Goal: Transaction & Acquisition: Download file/media

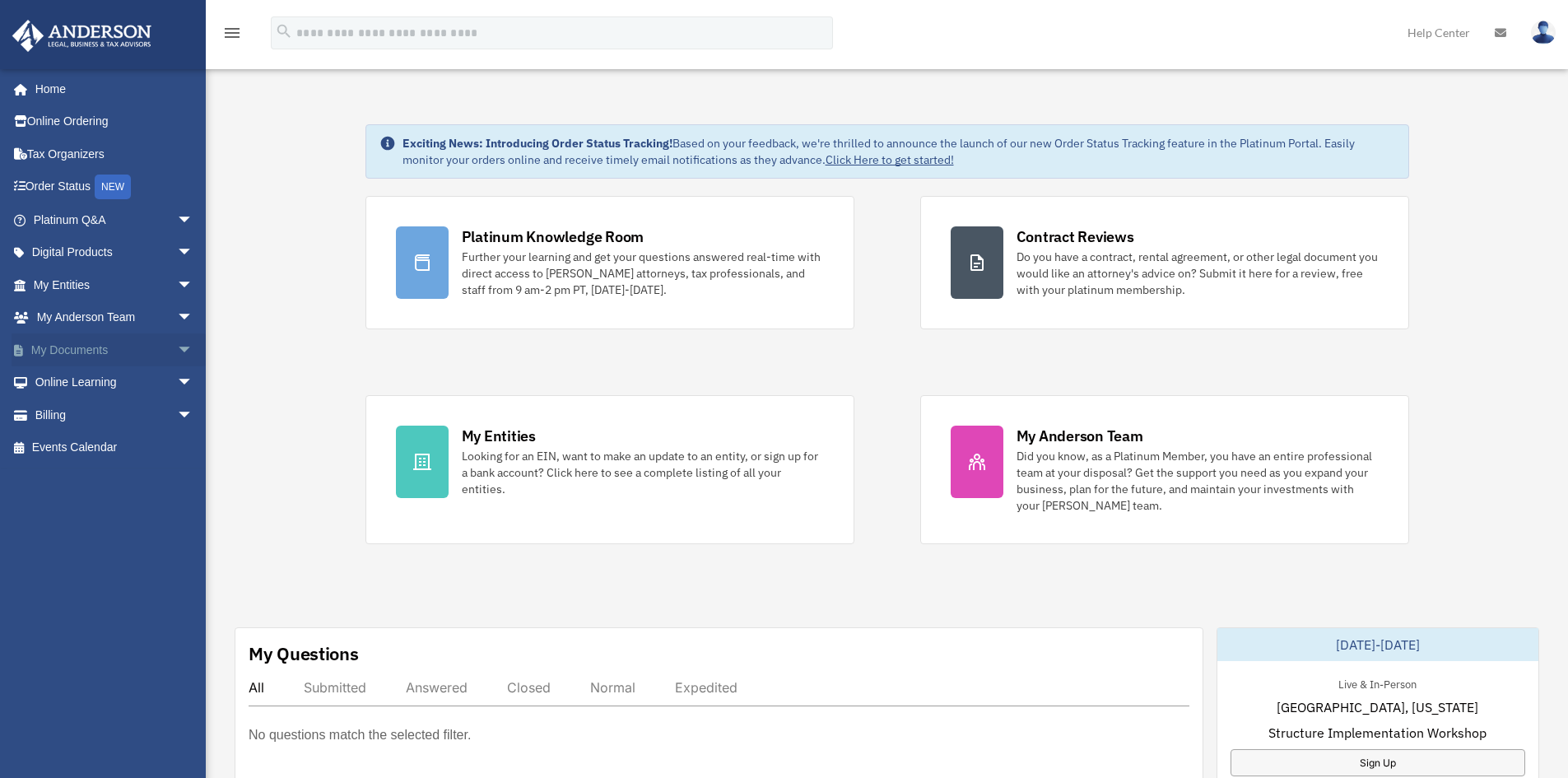
click at [177, 345] on span "arrow_drop_down" at bounding box center [193, 350] width 33 height 34
click at [73, 378] on link "Box" at bounding box center [120, 383] width 195 height 33
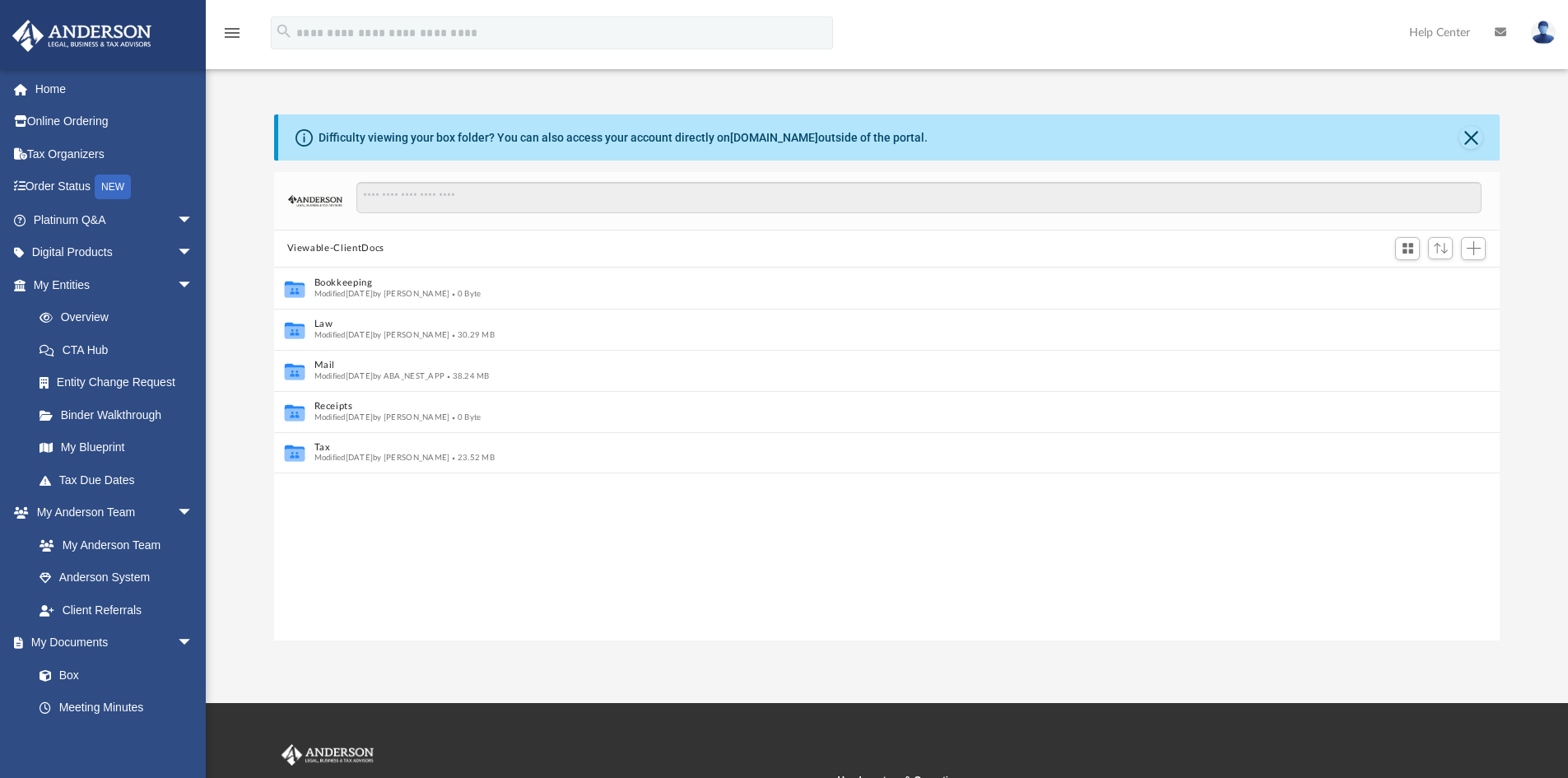
scroll to position [13, 13]
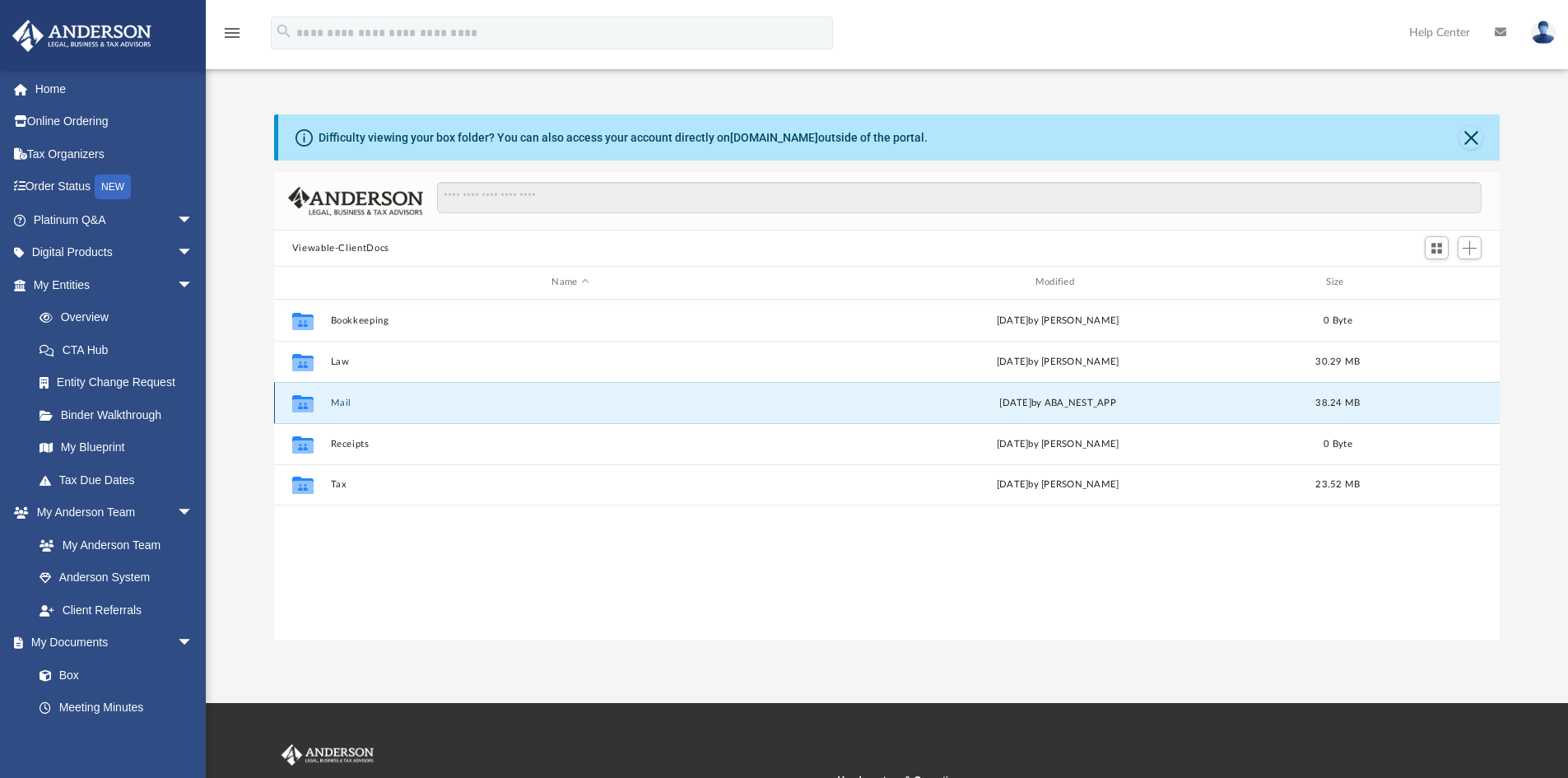
click at [341, 399] on button "Mail" at bounding box center [570, 403] width 480 height 10
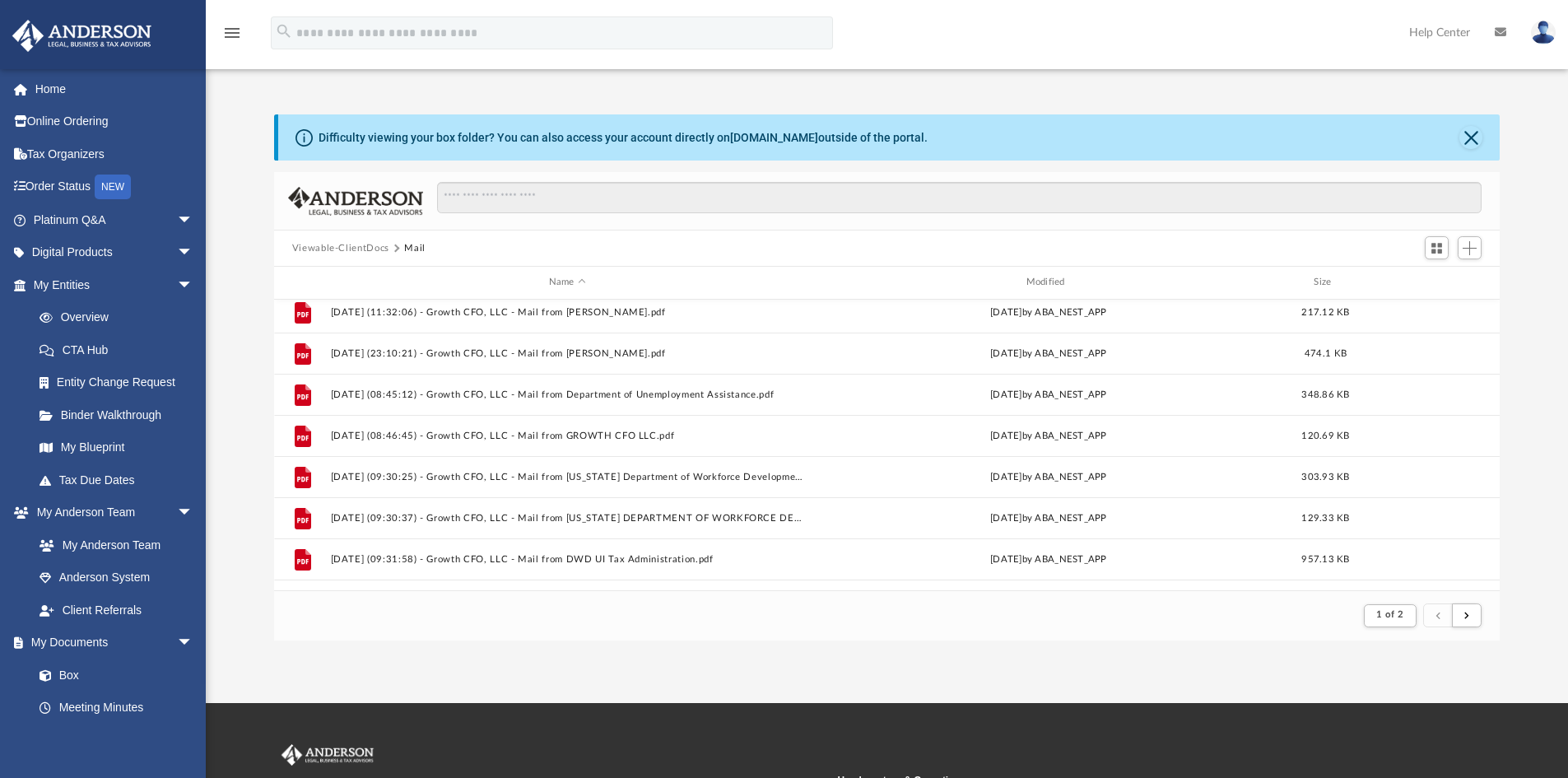
scroll to position [412, 0]
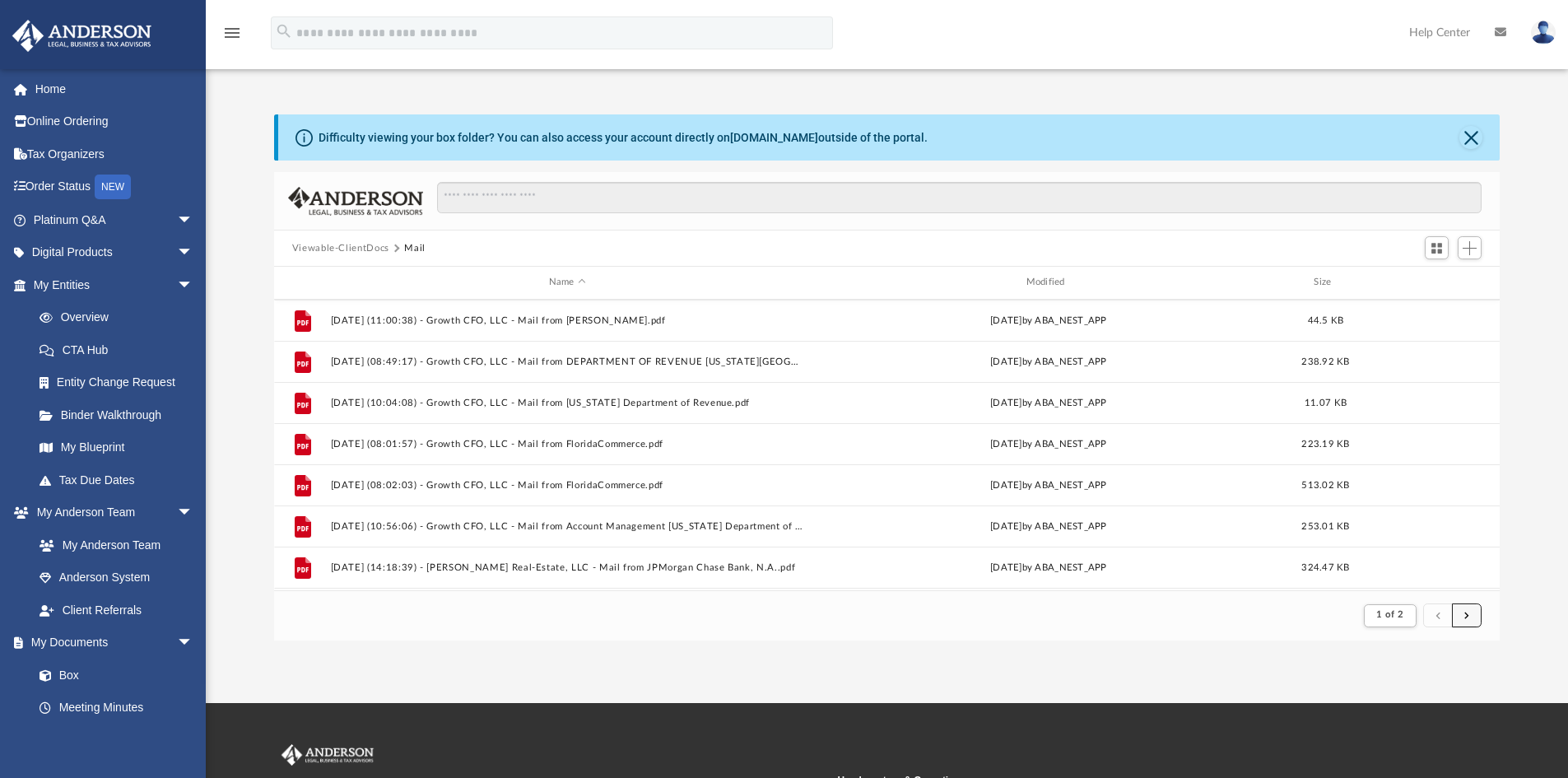
click at [1475, 623] on button "submit" at bounding box center [1467, 616] width 29 height 24
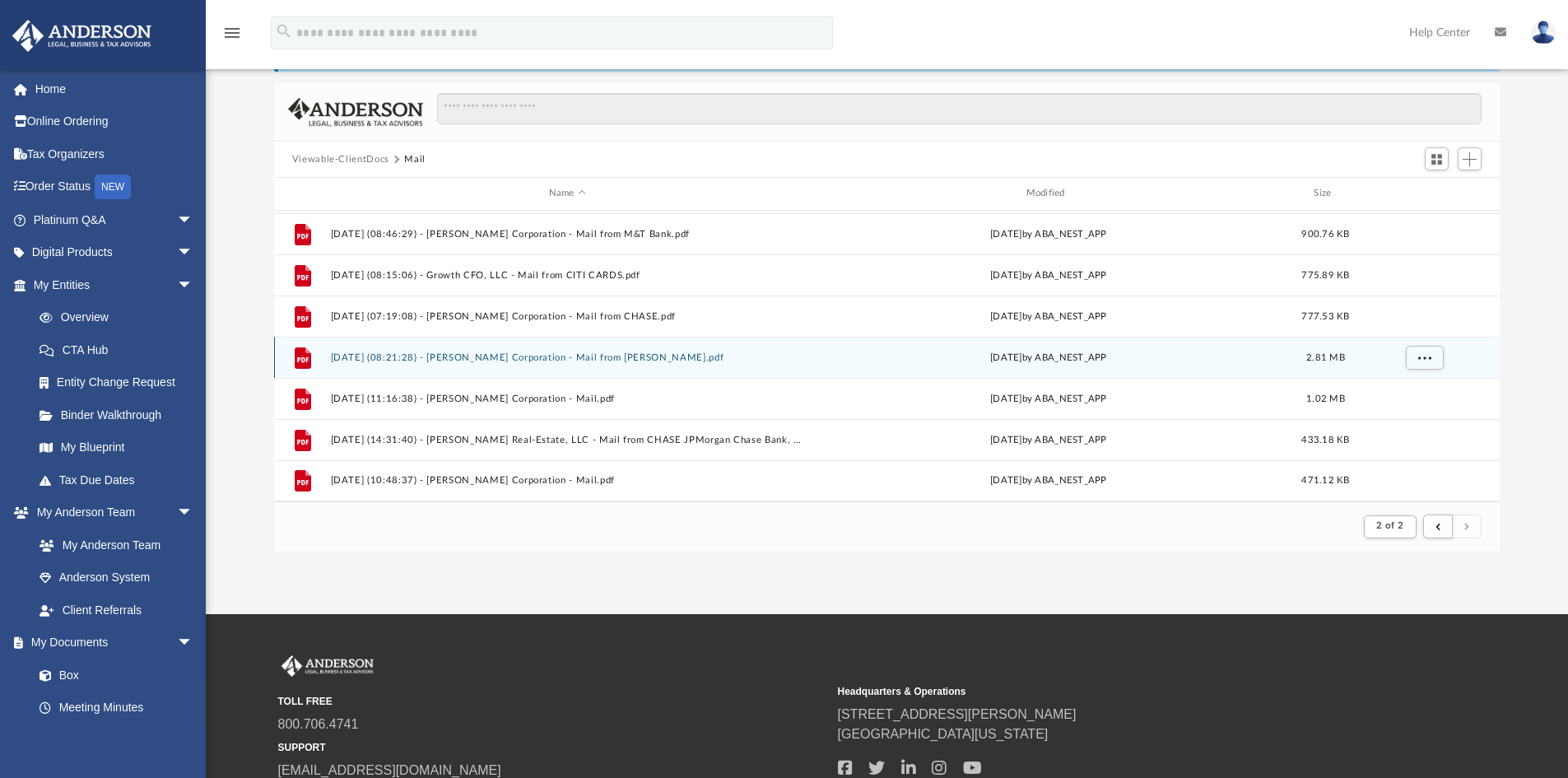
scroll to position [165, 0]
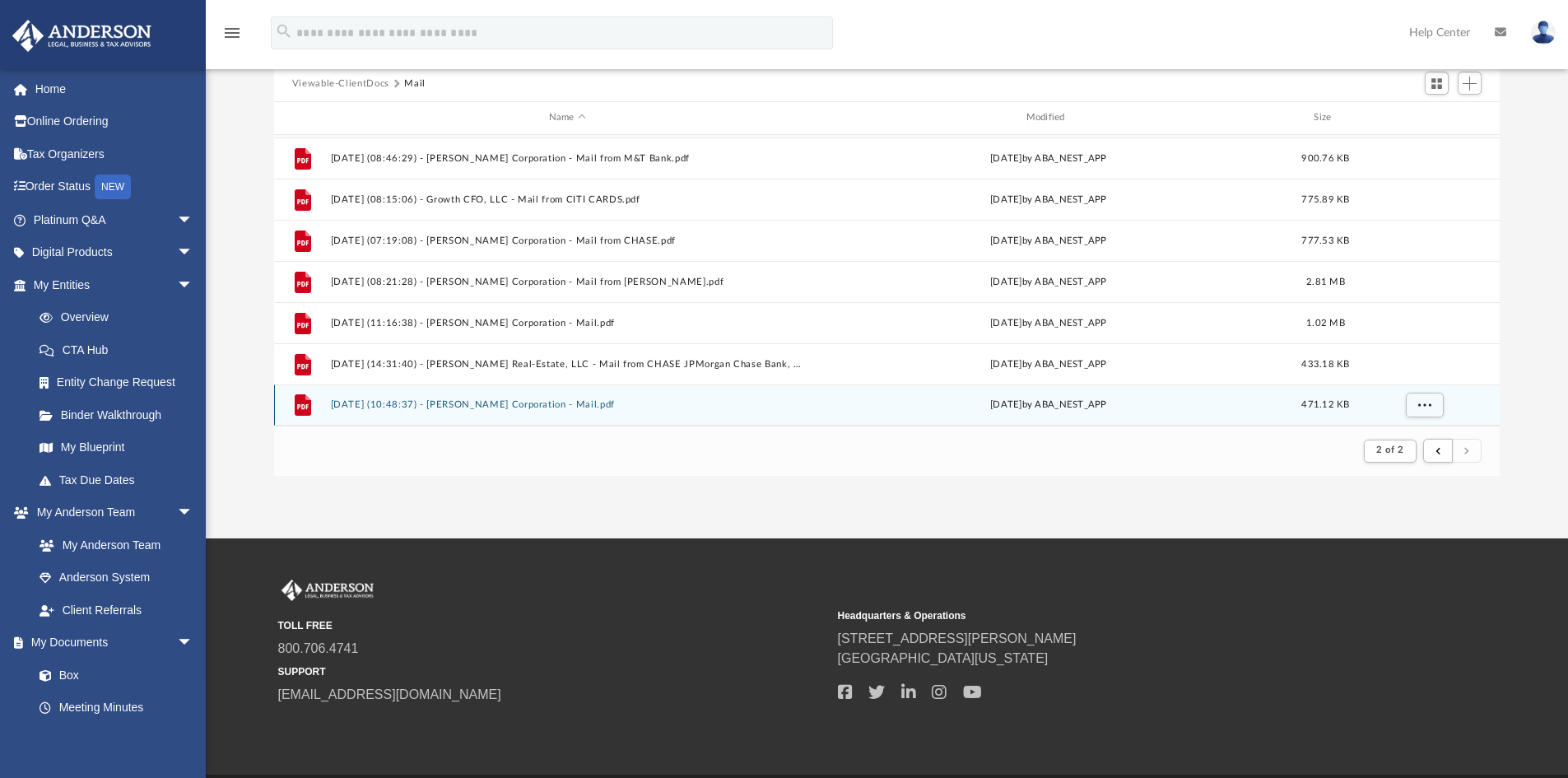
click at [617, 405] on button "2025.08.26 (10:48:37) - Kirk Corporation - Mail.pdf" at bounding box center [567, 404] width 475 height 10
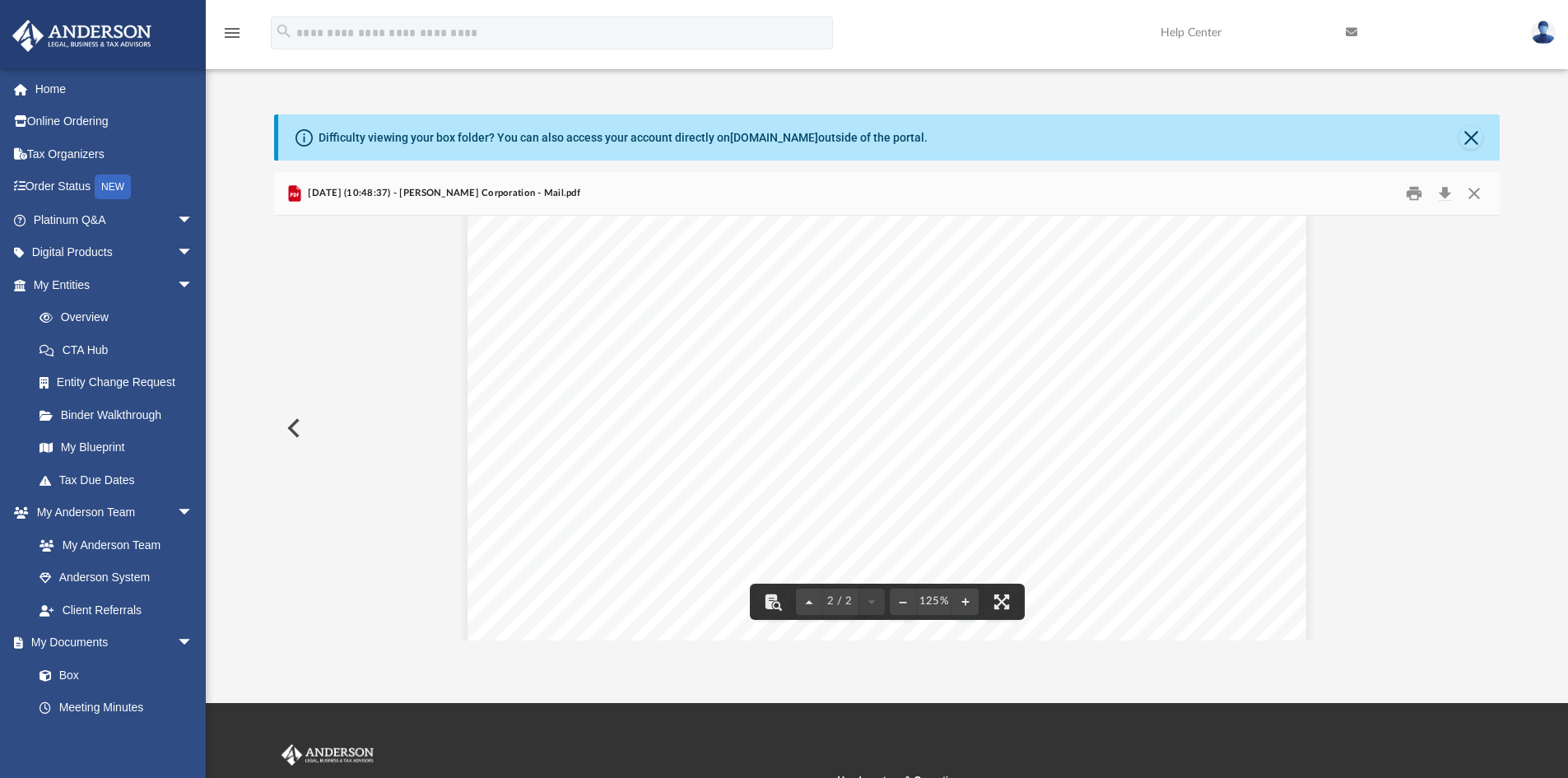
scroll to position [741, 0]
click at [288, 425] on button "Preview" at bounding box center [292, 428] width 36 height 46
click at [299, 432] on button "Preview" at bounding box center [292, 428] width 36 height 46
click at [296, 432] on button "Preview" at bounding box center [292, 428] width 36 height 46
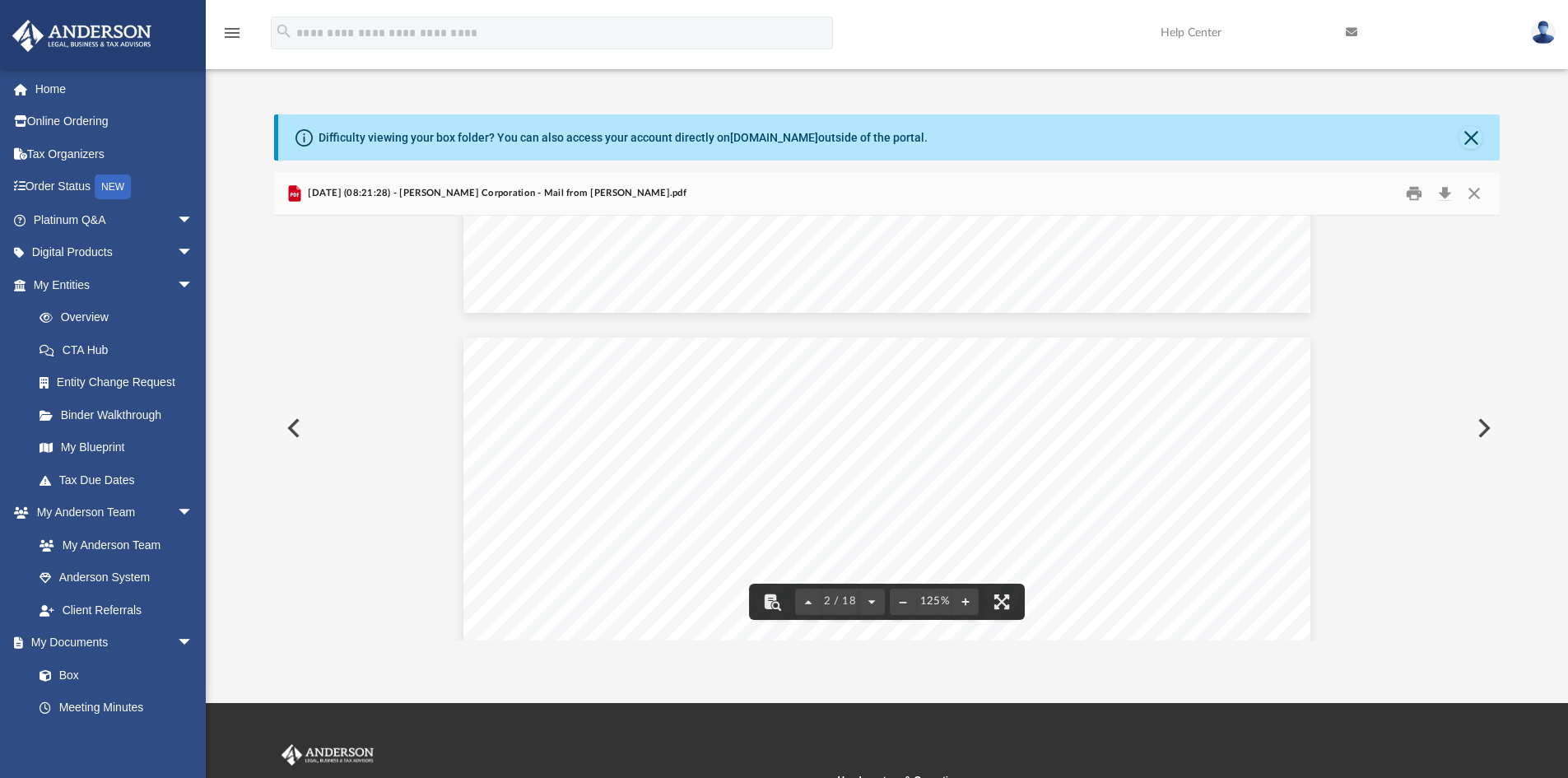
scroll to position [988, 0]
click at [1473, 187] on button "Close" at bounding box center [1474, 194] width 29 height 26
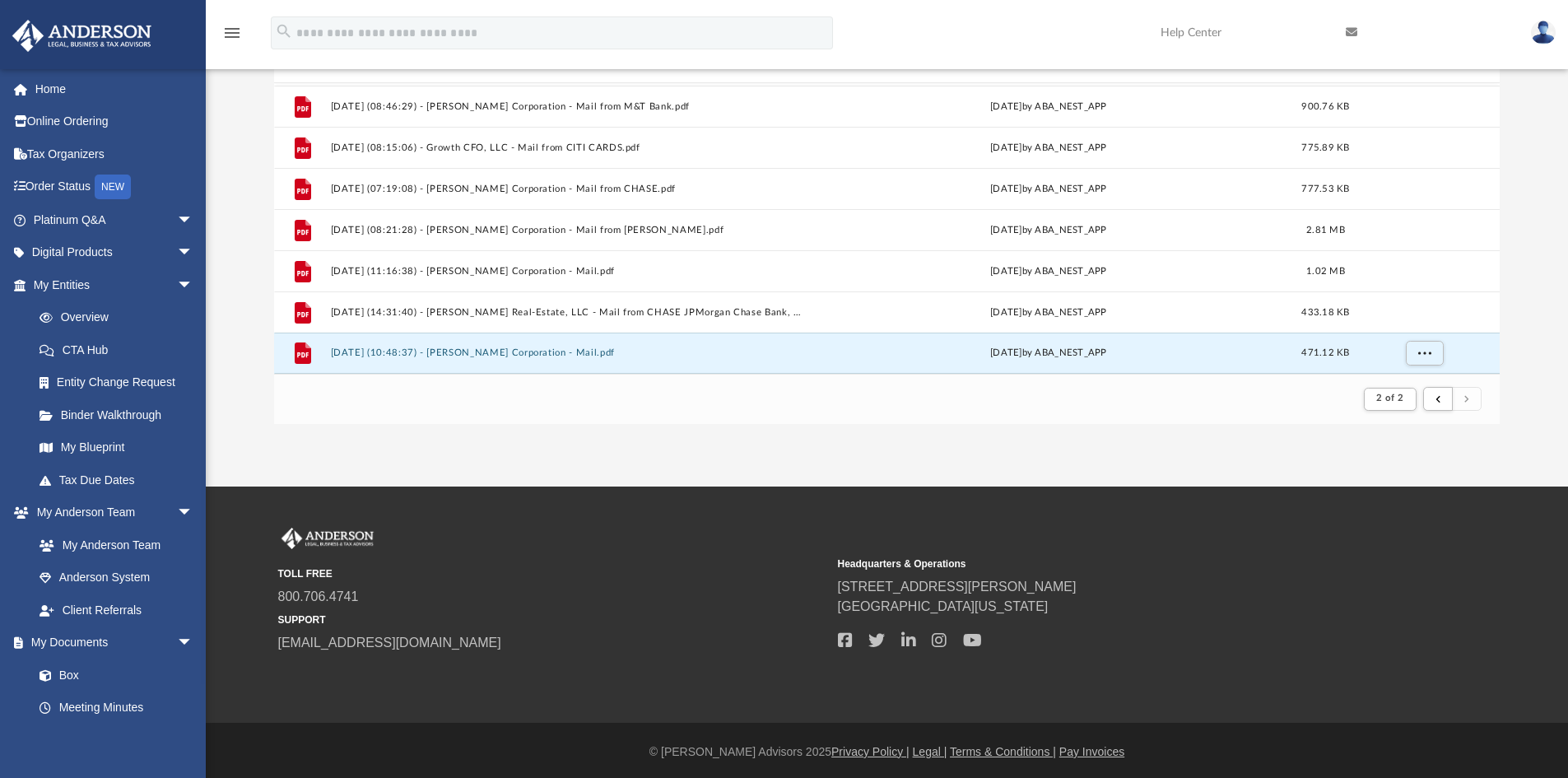
scroll to position [220, 0]
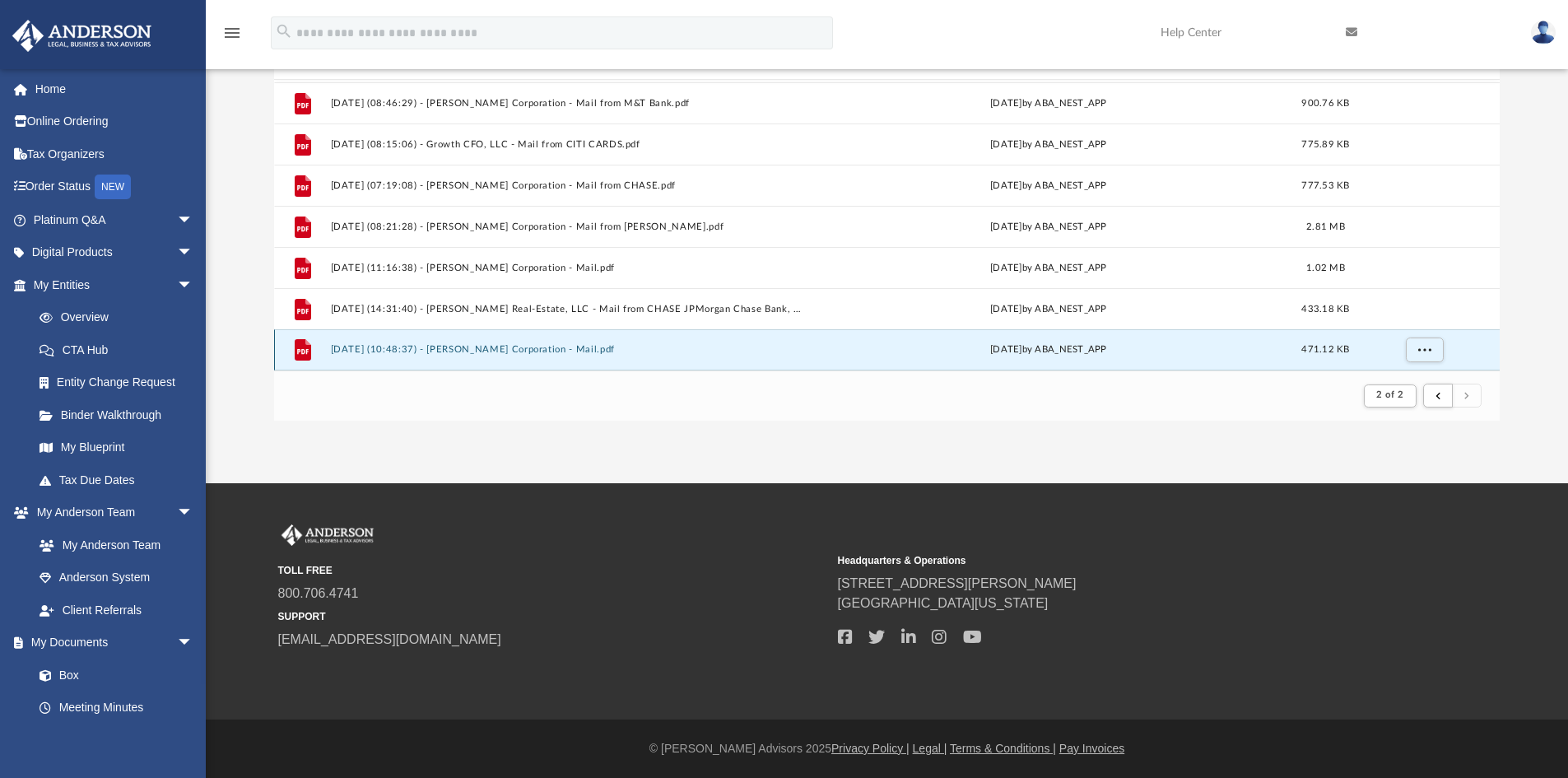
click at [703, 340] on div "File 2025.08.26 (10:48:37) - Kirk Corporation - Mail.pdf Tue Aug 26 2025 by ABA…" at bounding box center [887, 350] width 1227 height 41
click at [714, 350] on button "2025.08.26 (10:48:37) - Kirk Corporation - Mail.pdf" at bounding box center [567, 349] width 475 height 10
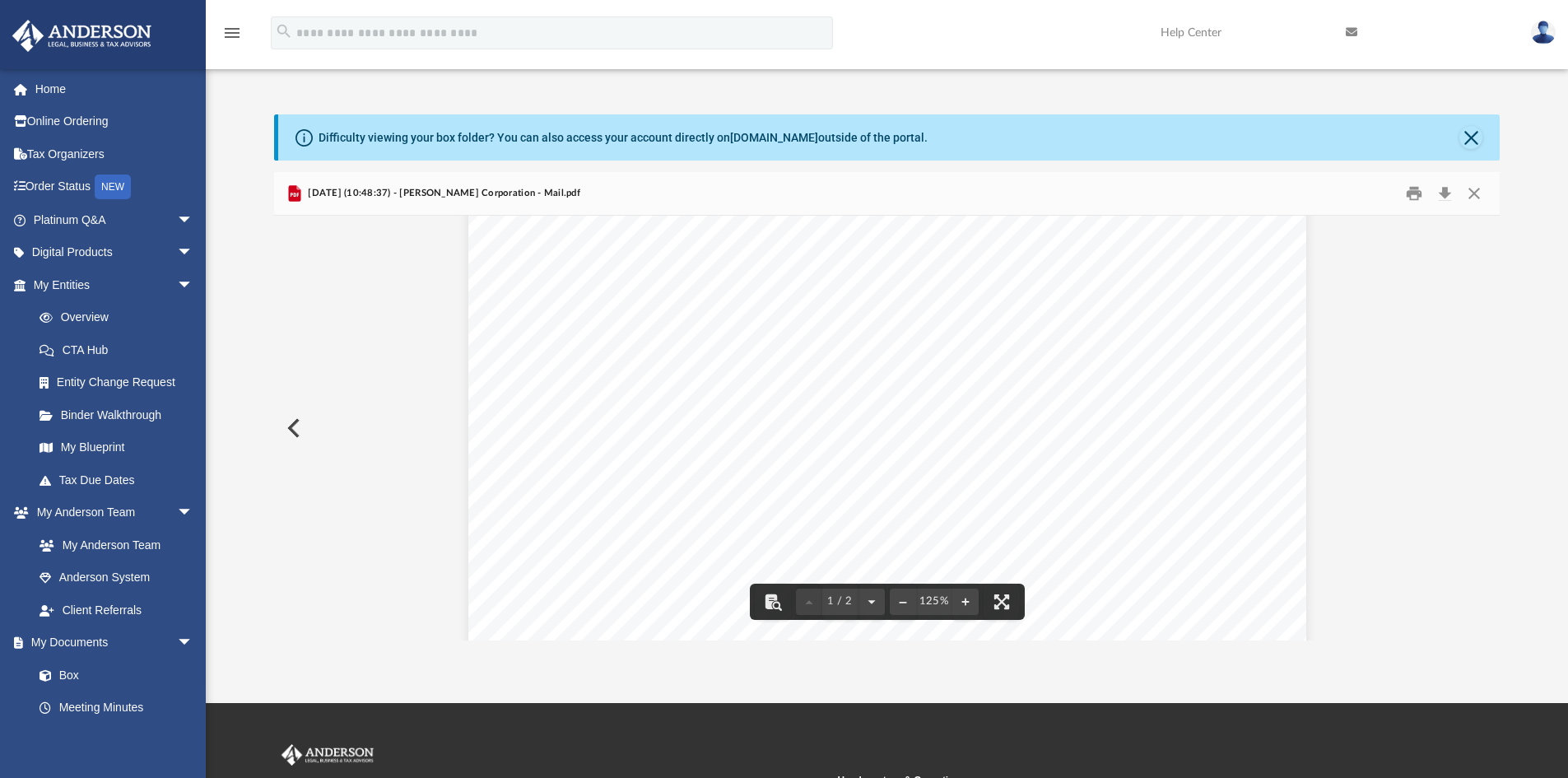
scroll to position [83, 0]
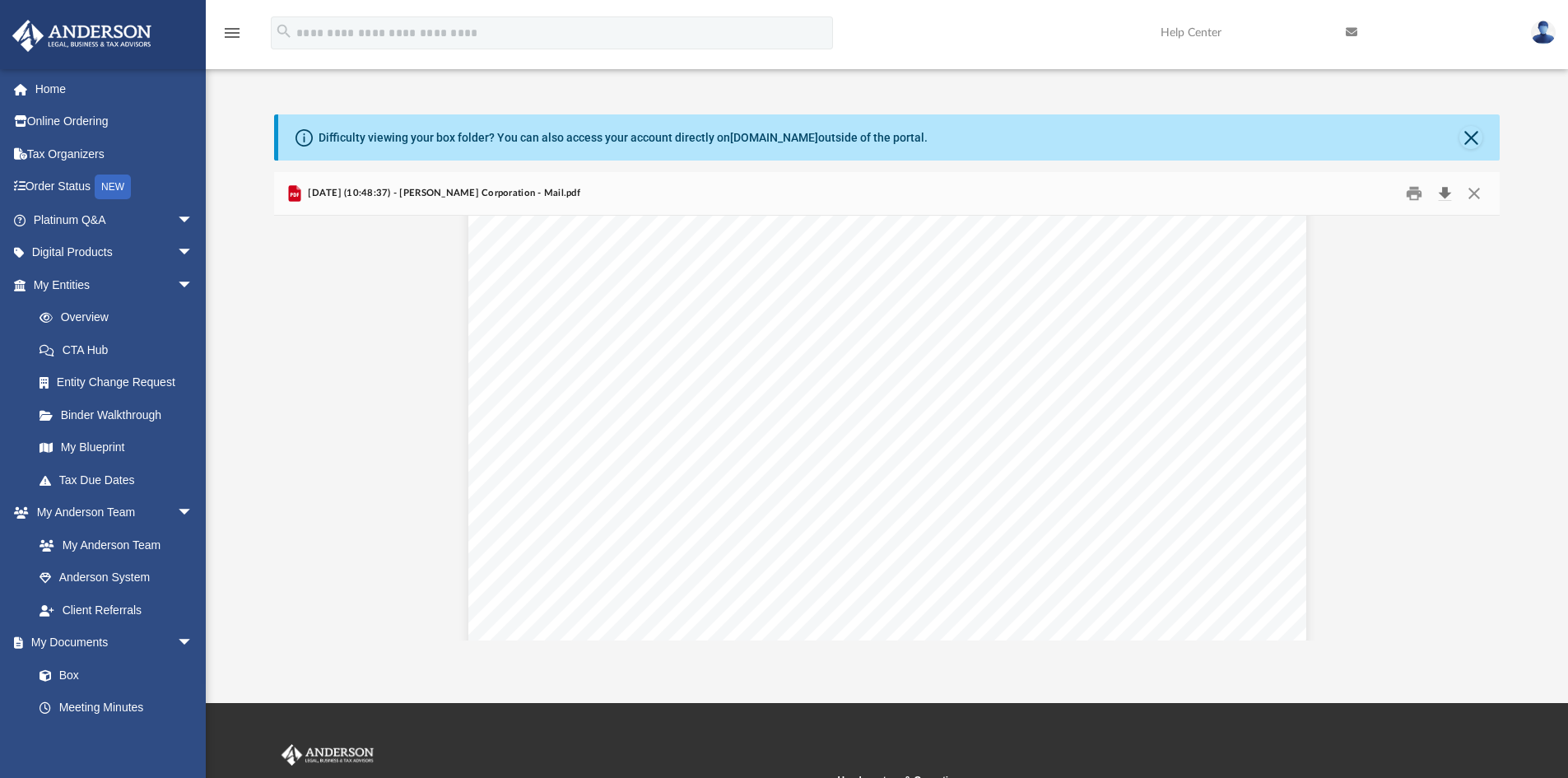
click at [1437, 195] on button "Download" at bounding box center [1444, 194] width 29 height 26
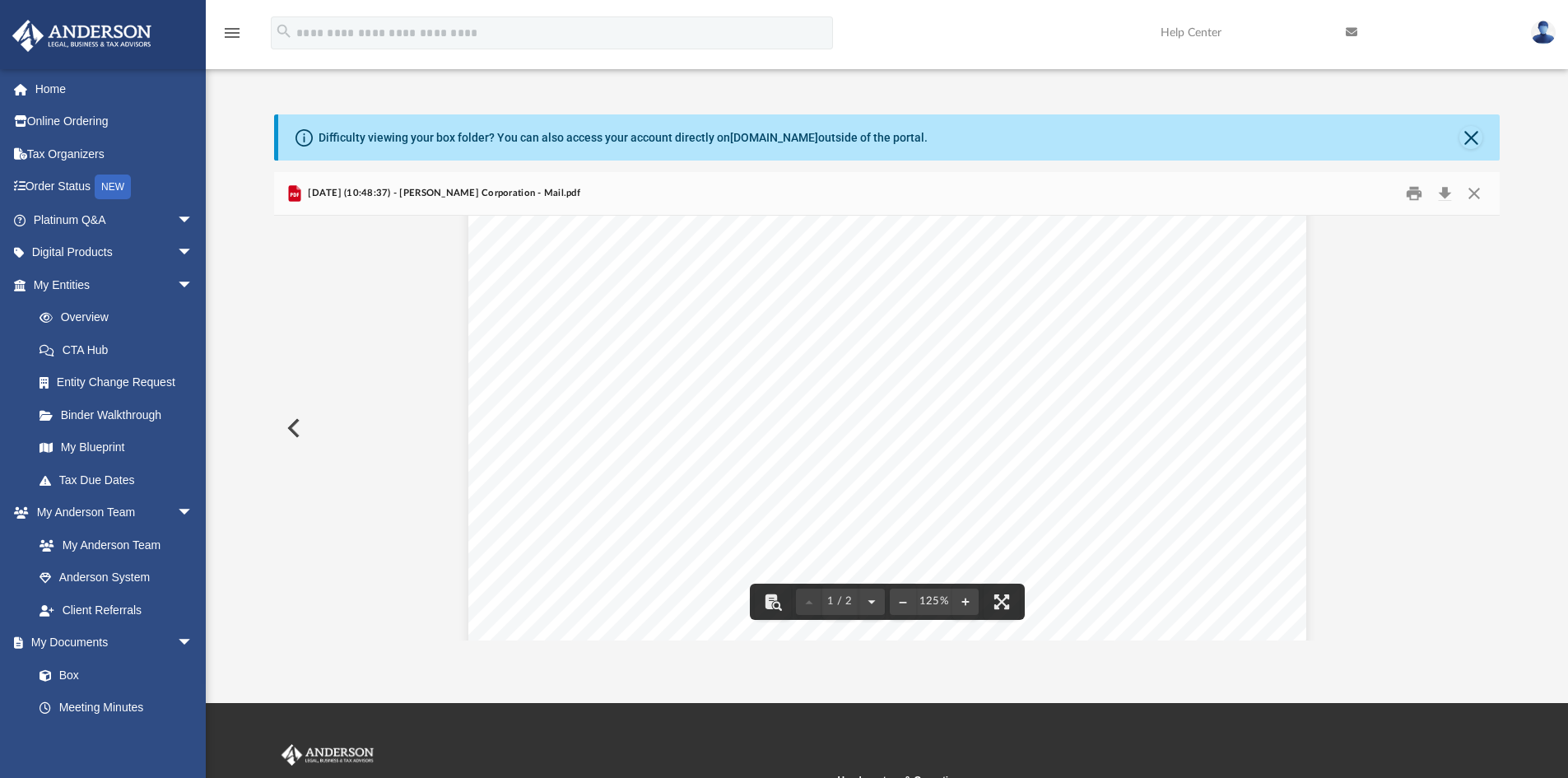
click at [300, 427] on button "Preview" at bounding box center [292, 428] width 36 height 46
click at [296, 432] on button "Preview" at bounding box center [292, 428] width 36 height 46
click at [1544, 33] on img at bounding box center [1543, 33] width 25 height 24
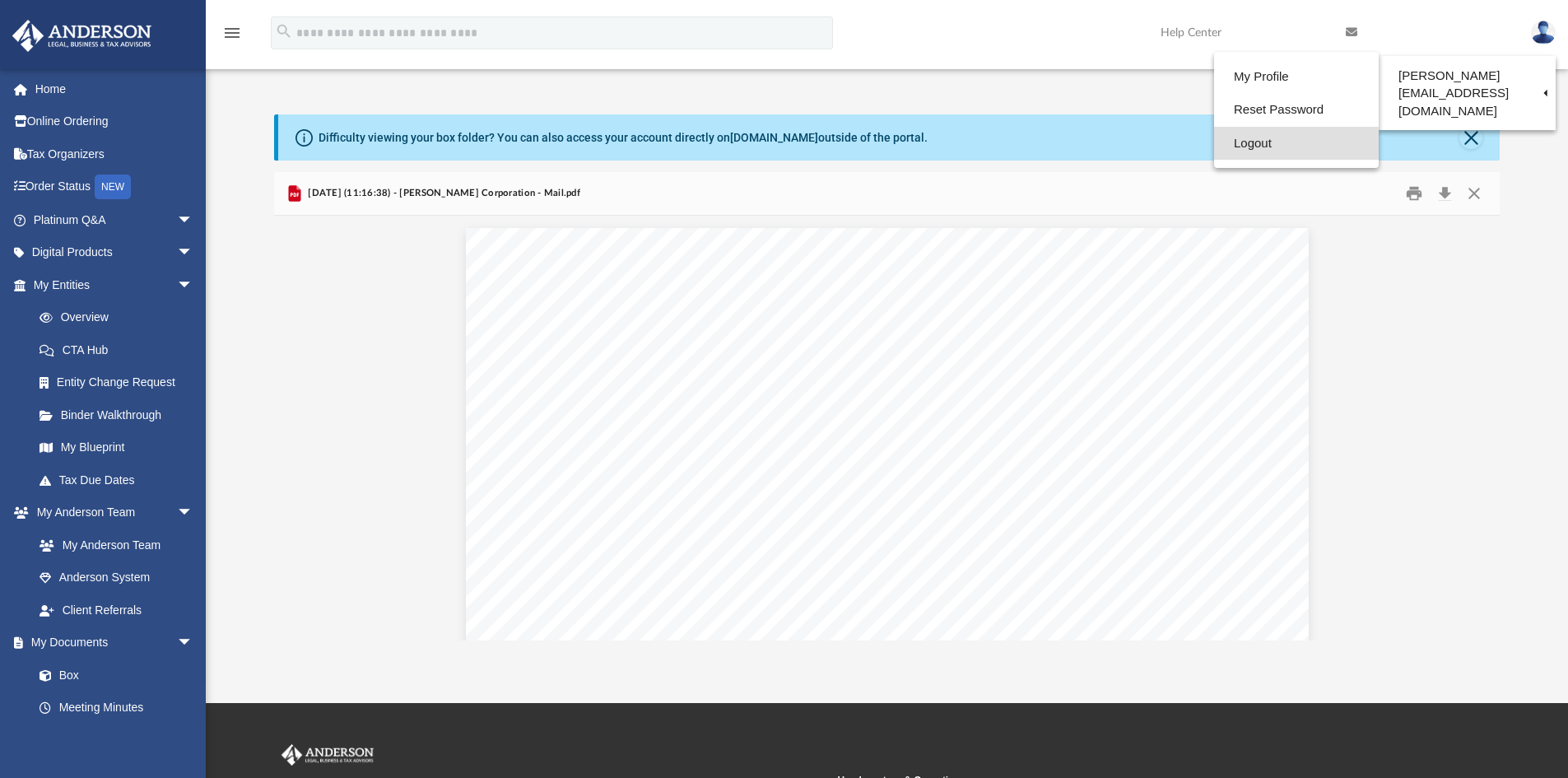
click at [1253, 144] on link "Logout" at bounding box center [1296, 143] width 165 height 34
